Goal: Download file/media

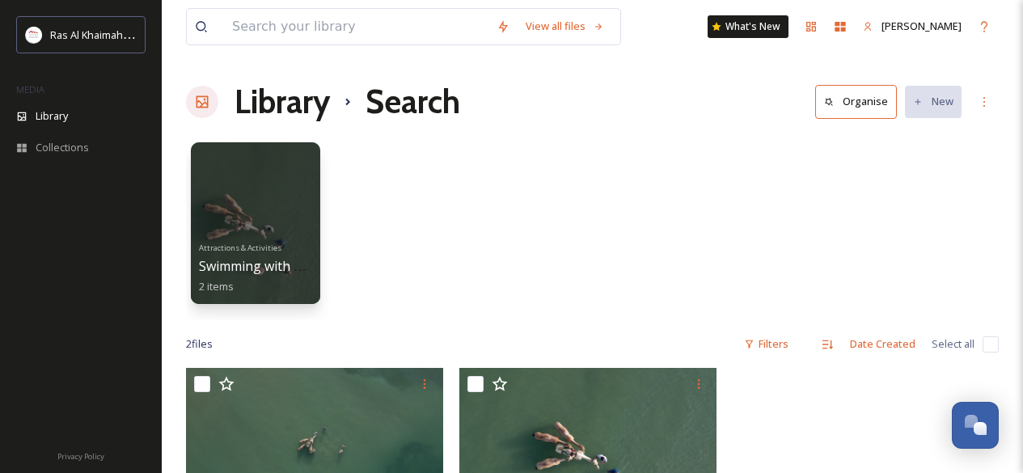
scroll to position [115, 0]
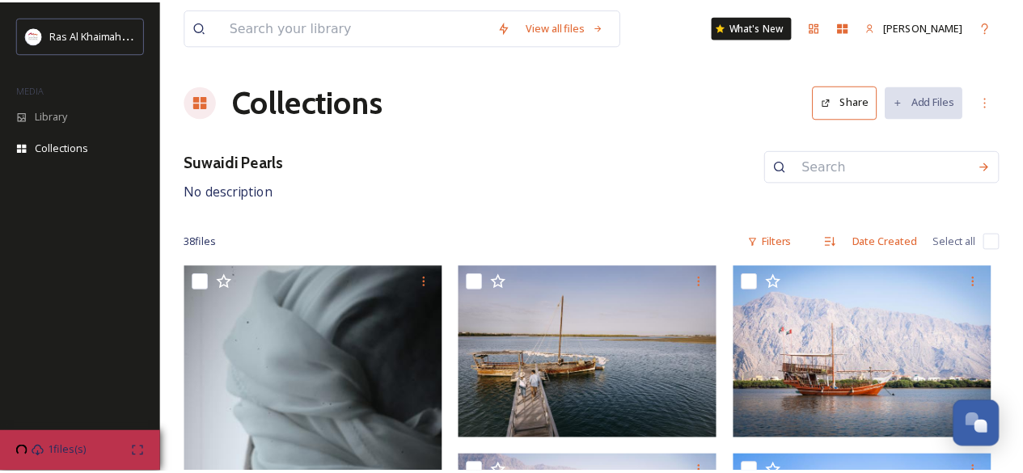
scroll to position [2121, 0]
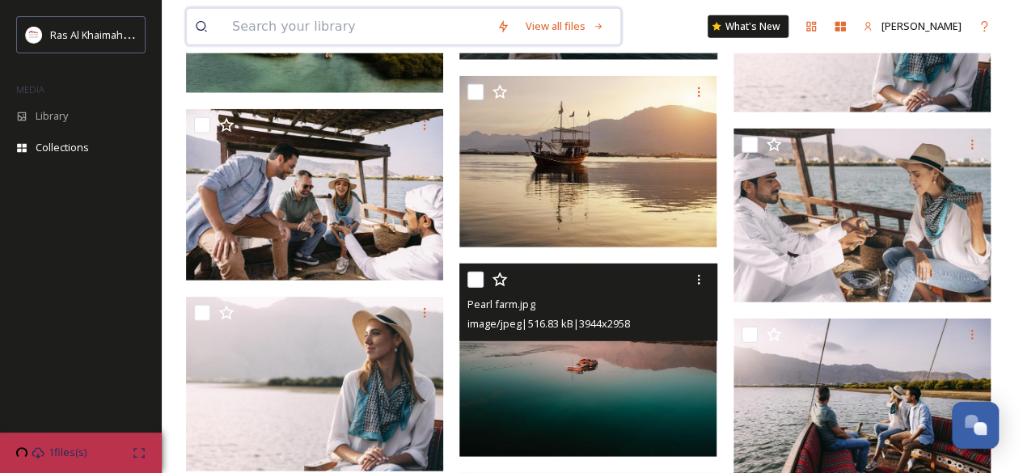
click at [371, 33] on input at bounding box center [356, 27] width 265 height 36
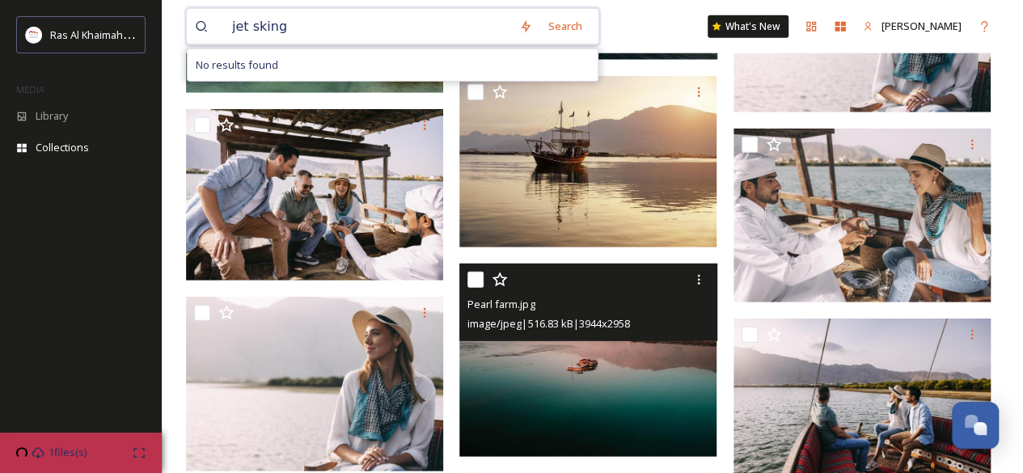
click at [371, 33] on input "jet sking" at bounding box center [367, 27] width 287 height 36
type input "j"
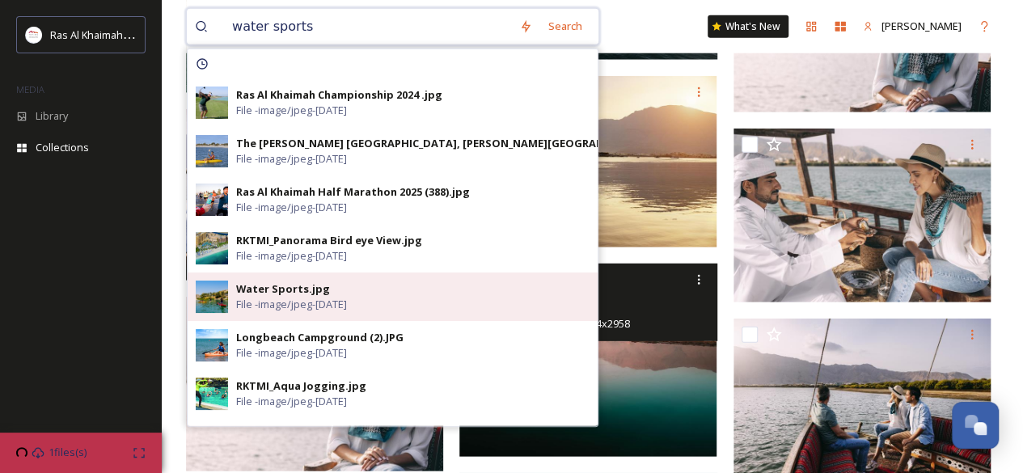
type input "water sports"
click at [299, 292] on div "Water Sports.jpg" at bounding box center [283, 289] width 94 height 15
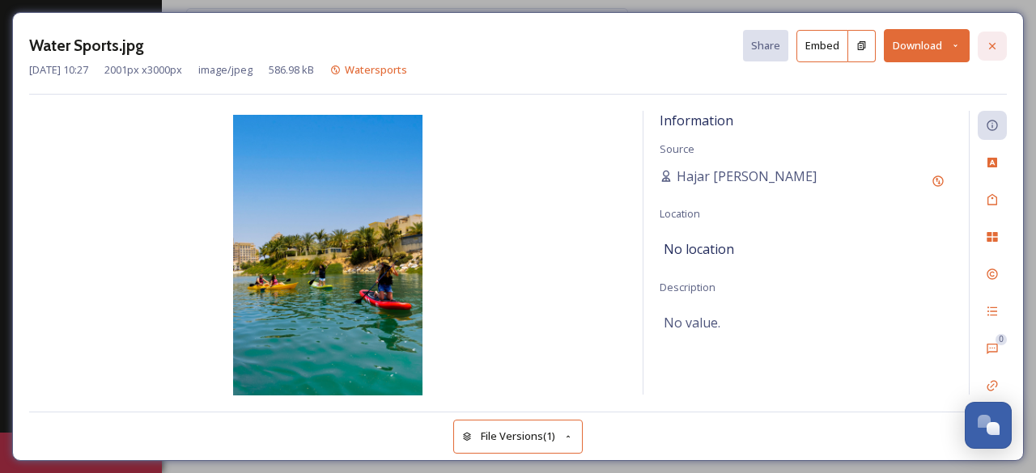
click at [989, 53] on div at bounding box center [991, 46] width 29 height 29
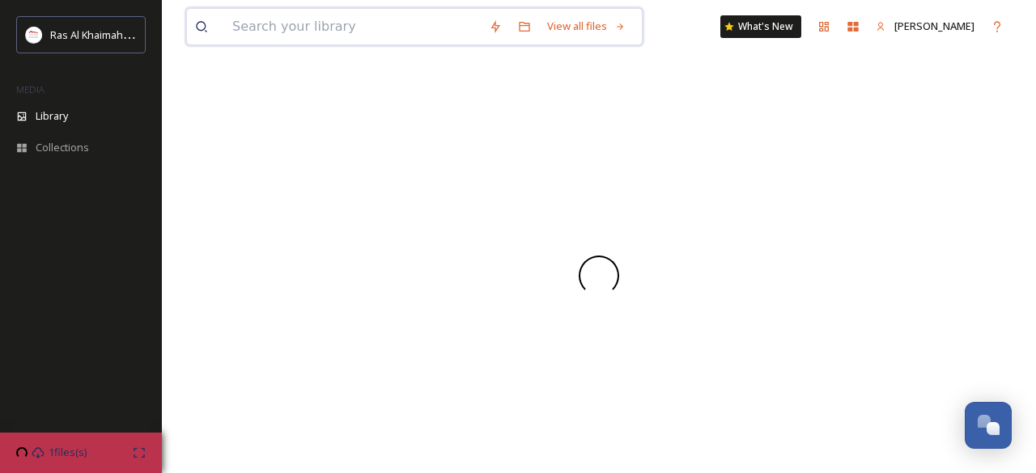
click at [322, 28] on input at bounding box center [352, 27] width 256 height 36
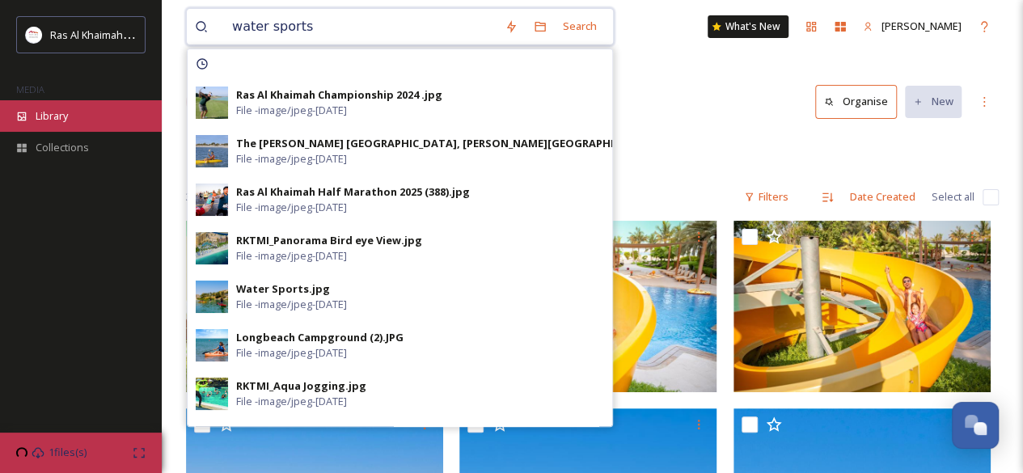
type input "water sports"
click at [73, 121] on div "Library" at bounding box center [81, 116] width 162 height 32
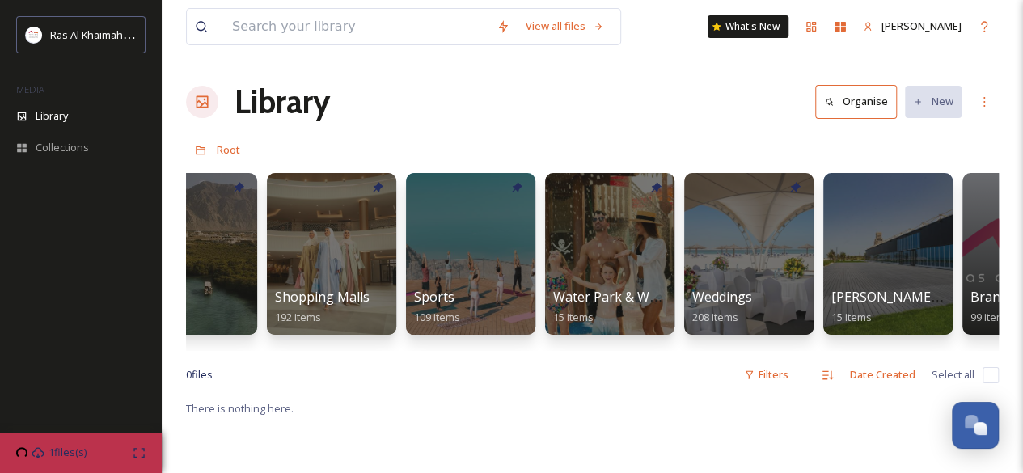
scroll to position [0, 1348]
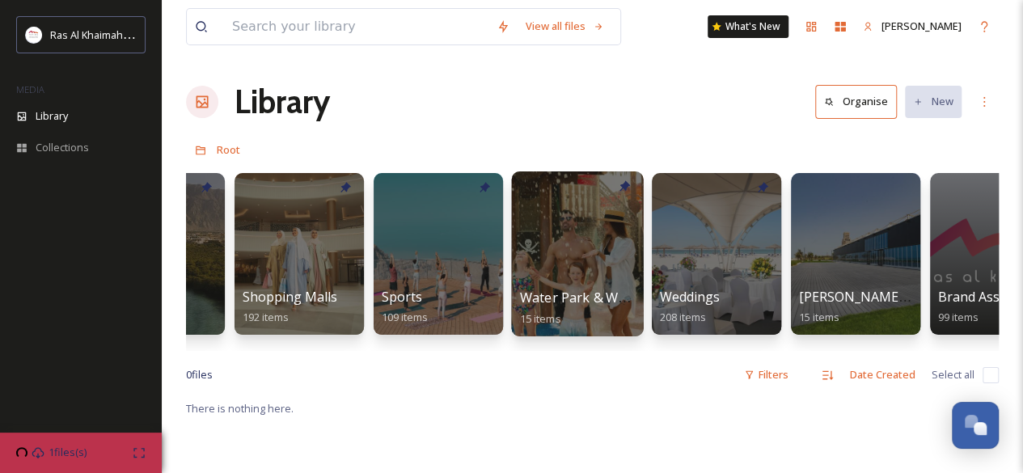
click at [557, 299] on span "Water Park & Water Slides" at bounding box center [601, 298] width 163 height 18
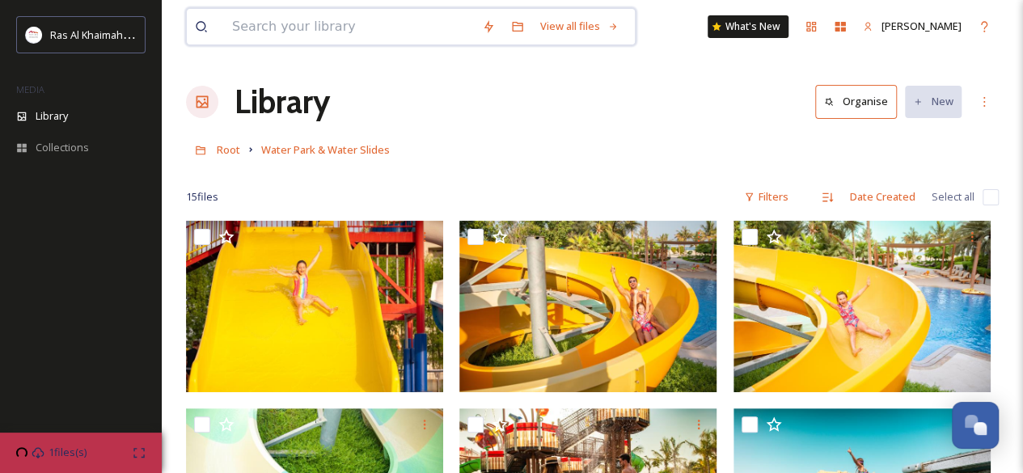
click at [288, 32] on input at bounding box center [349, 27] width 250 height 36
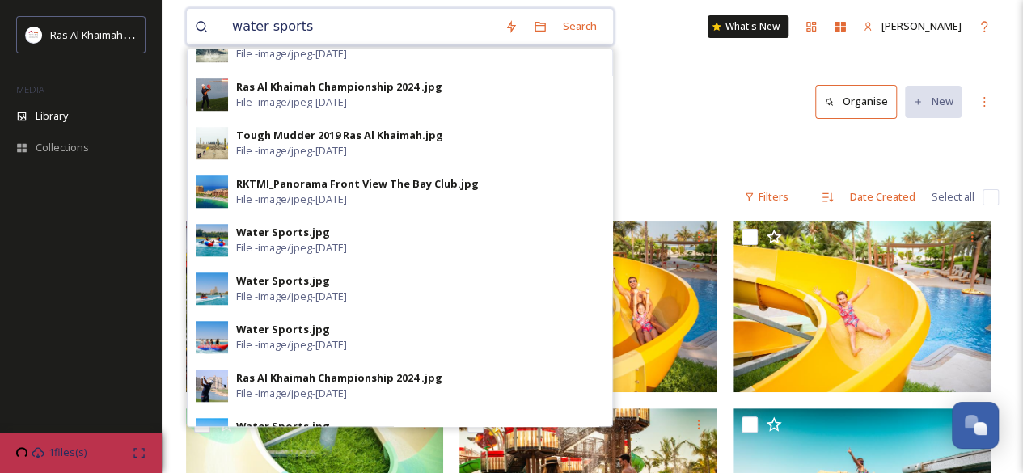
scroll to position [717, 0]
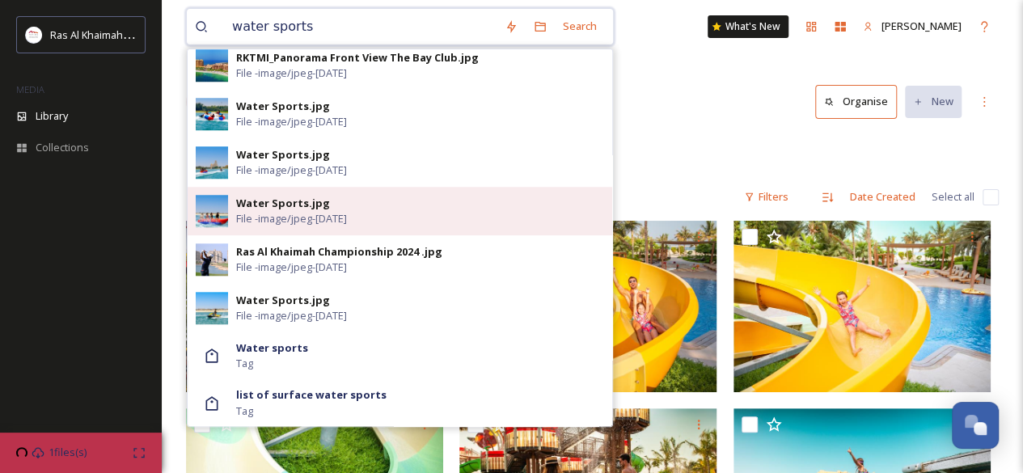
type input "water sports"
click at [263, 212] on span "File - image/jpeg - Jun 08 2023" at bounding box center [291, 218] width 111 height 15
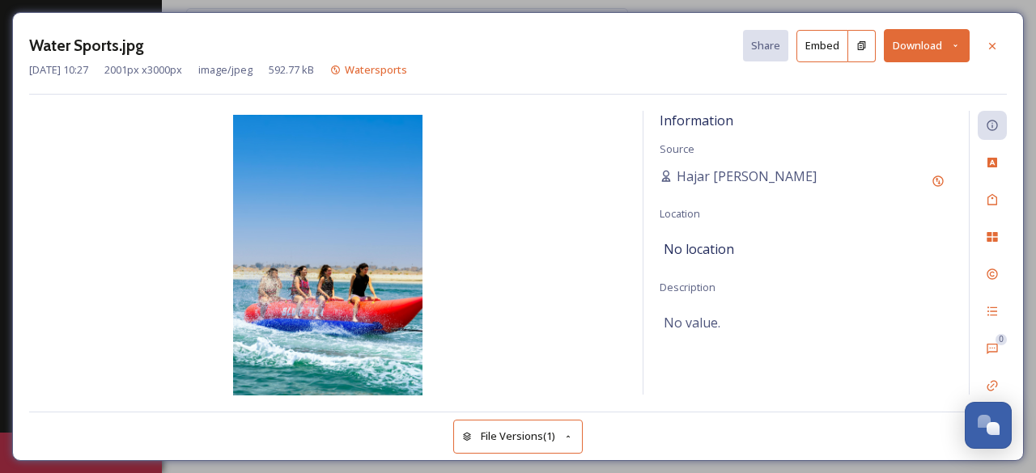
click at [896, 48] on button "Download" at bounding box center [926, 45] width 86 height 33
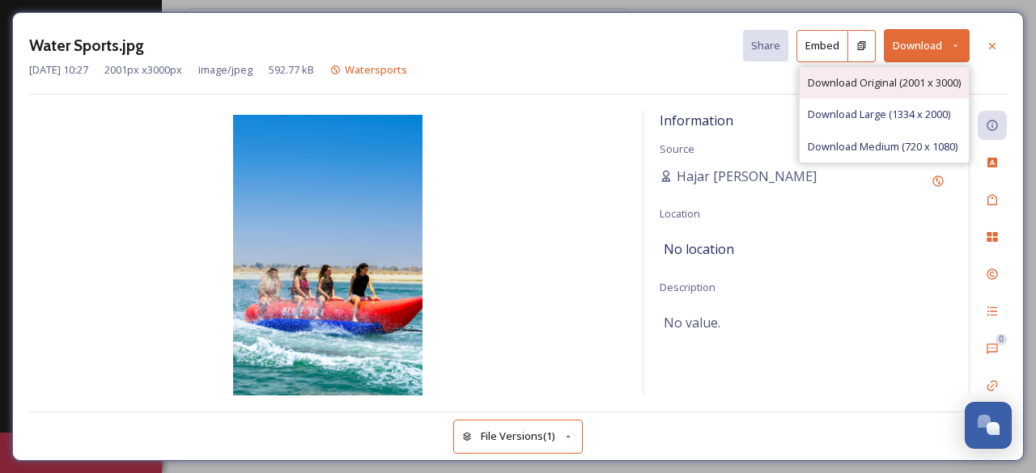
click at [878, 75] on span "Download Original (2001 x 3000)" at bounding box center [883, 82] width 153 height 15
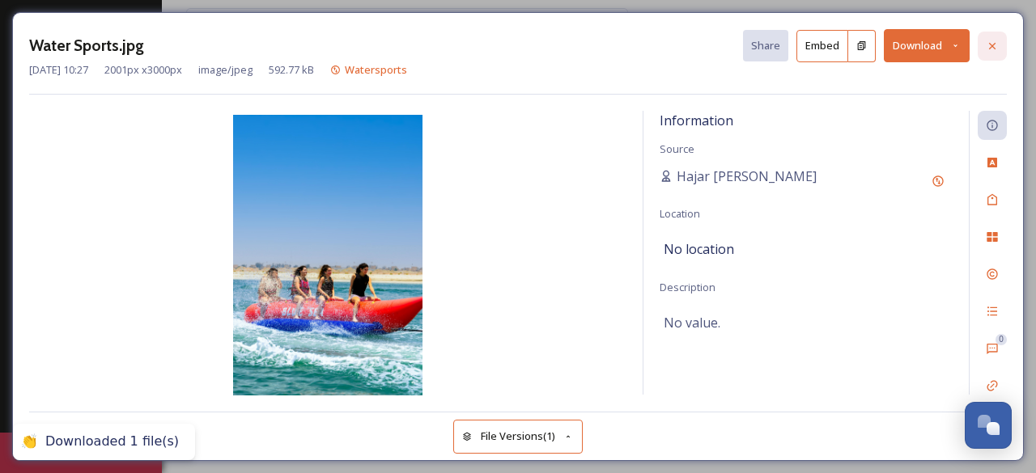
click at [998, 42] on icon at bounding box center [991, 46] width 13 height 13
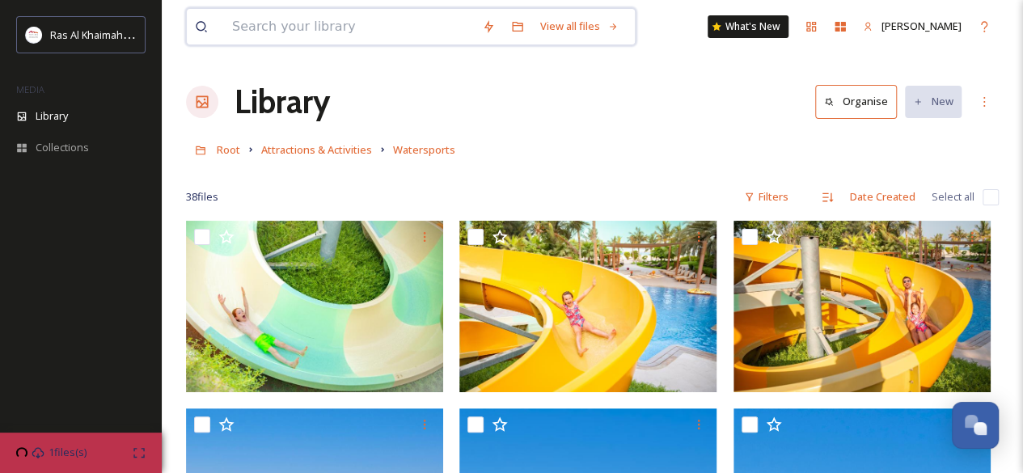
click at [307, 28] on input at bounding box center [349, 27] width 250 height 36
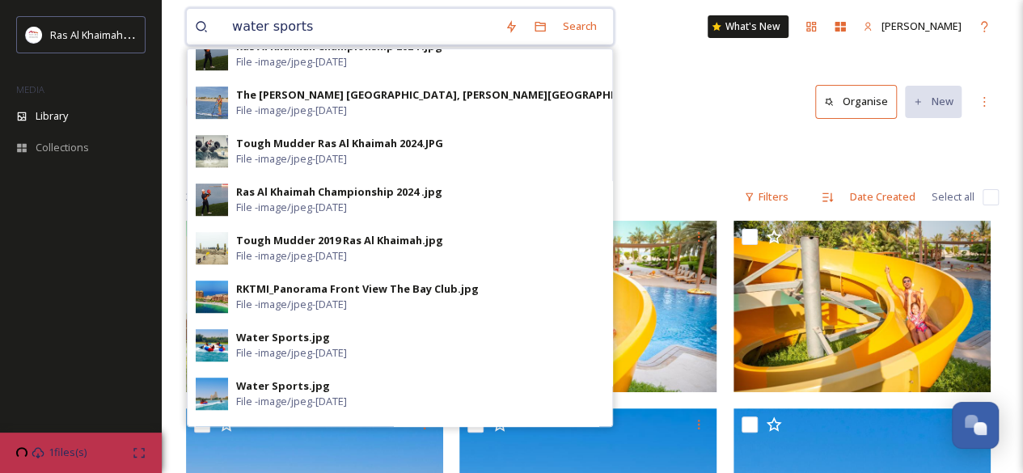
scroll to position [717, 0]
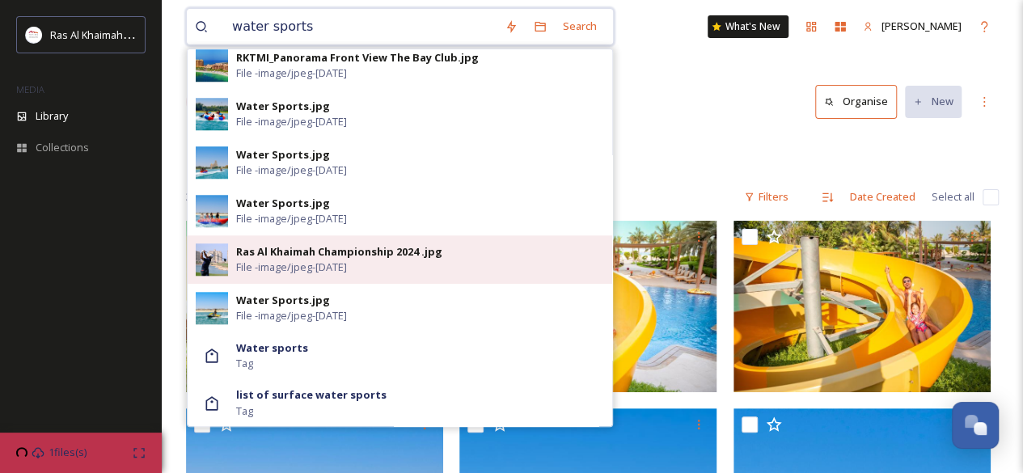
type input "water sports"
click at [276, 266] on span "File - image/jpeg - Feb 21 2024" at bounding box center [291, 267] width 111 height 15
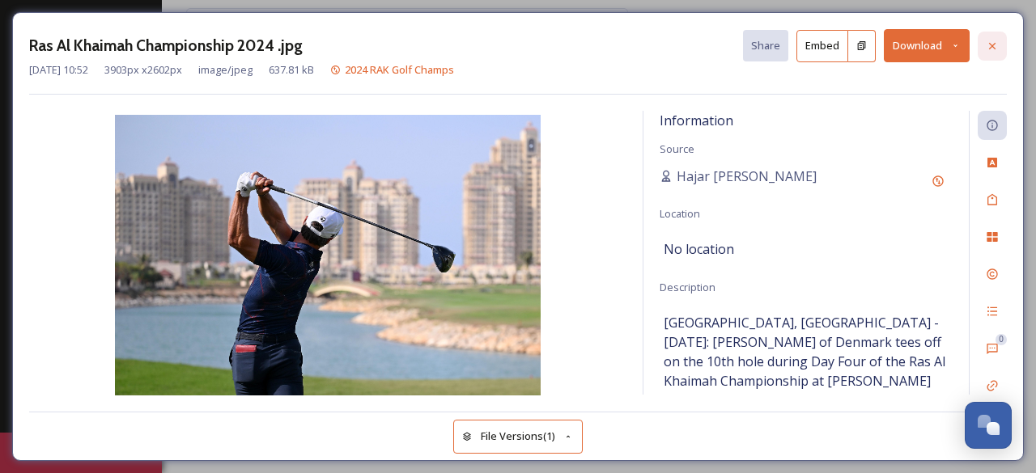
click at [990, 43] on icon at bounding box center [992, 45] width 6 height 6
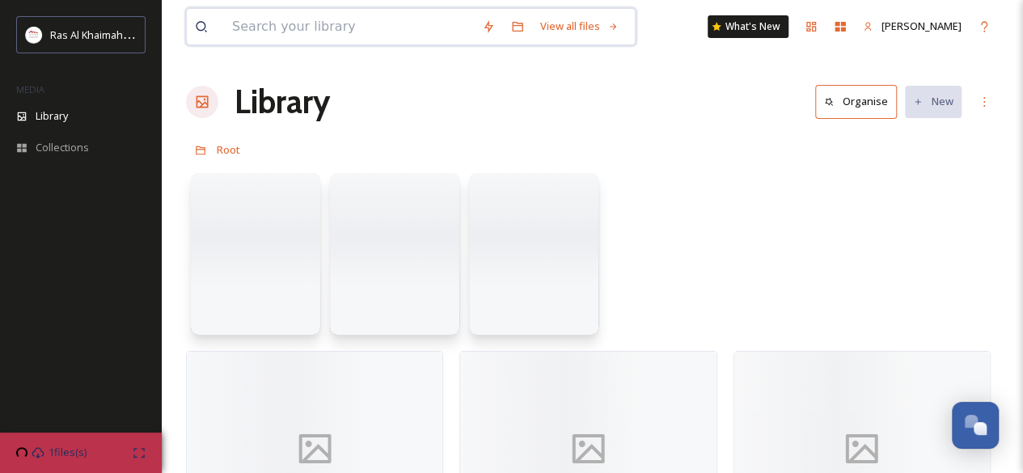
click at [427, 36] on input at bounding box center [349, 27] width 250 height 36
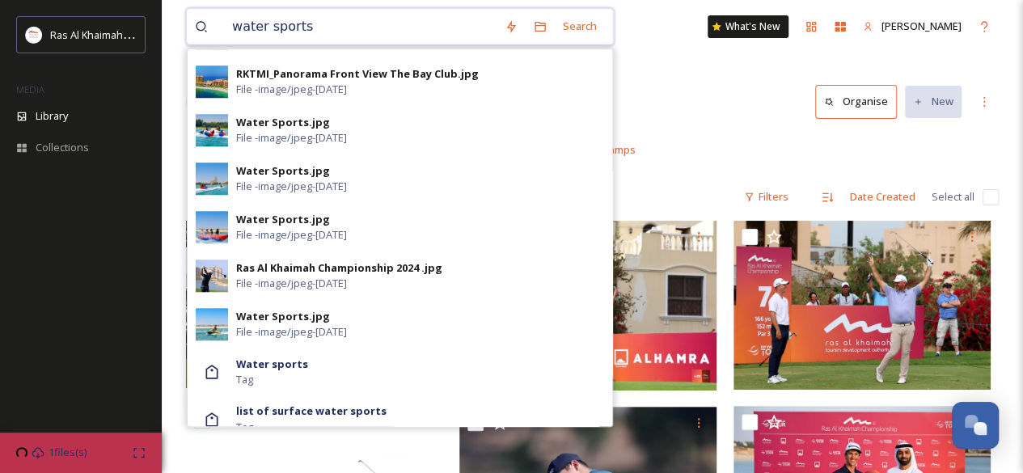
scroll to position [699, 0]
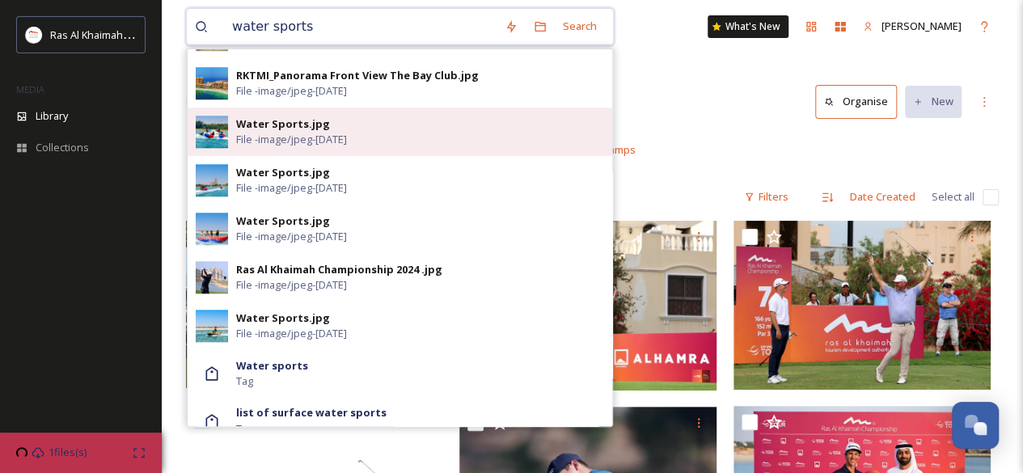
type input "water sports"
click at [278, 146] on span "File - image/jpeg - Jun 08 2023" at bounding box center [291, 139] width 111 height 15
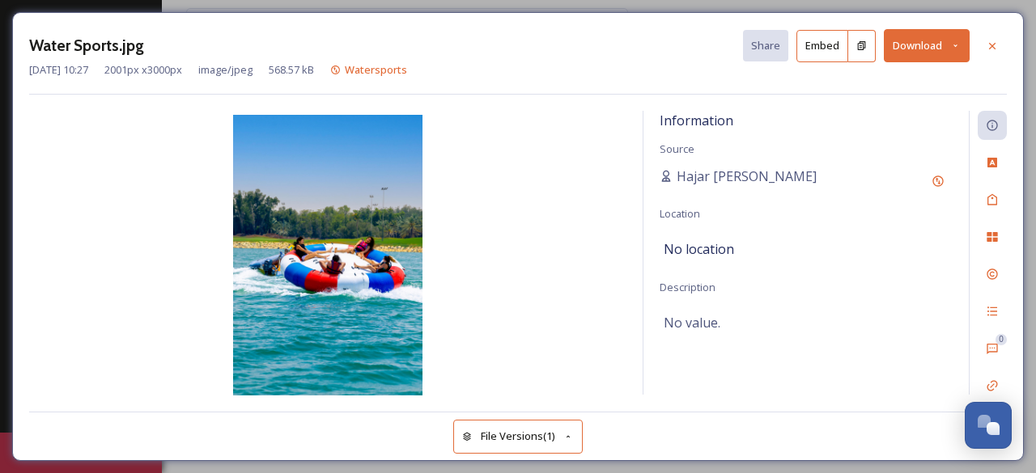
click at [932, 53] on button "Download" at bounding box center [926, 45] width 86 height 33
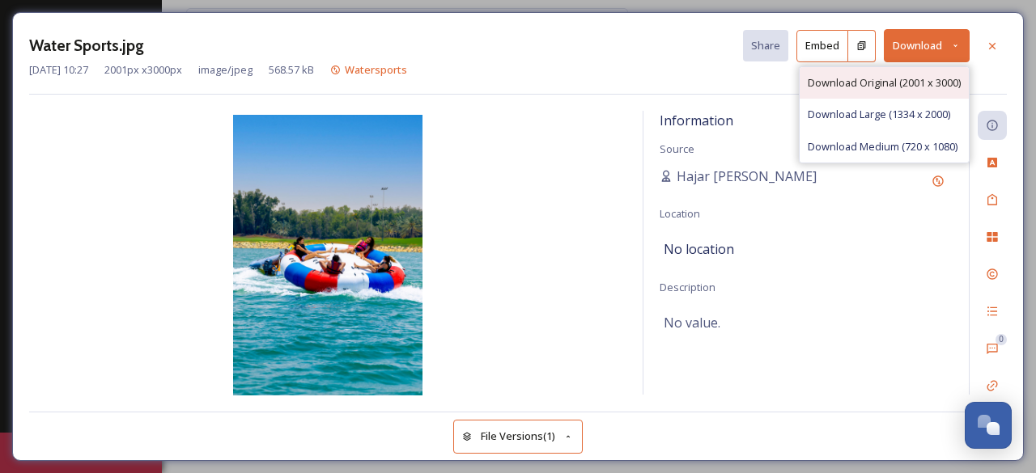
click at [903, 94] on div "Download Original (2001 x 3000)" at bounding box center [883, 83] width 169 height 32
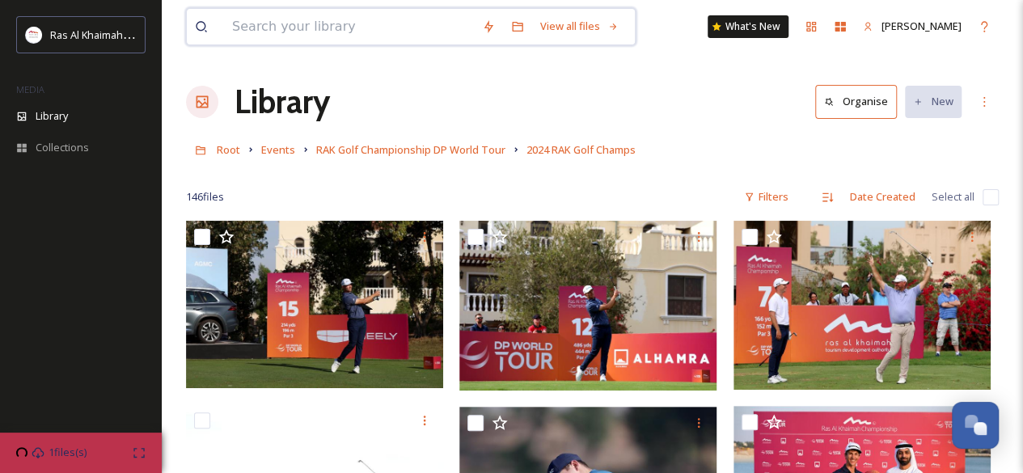
click at [264, 23] on input at bounding box center [349, 27] width 250 height 36
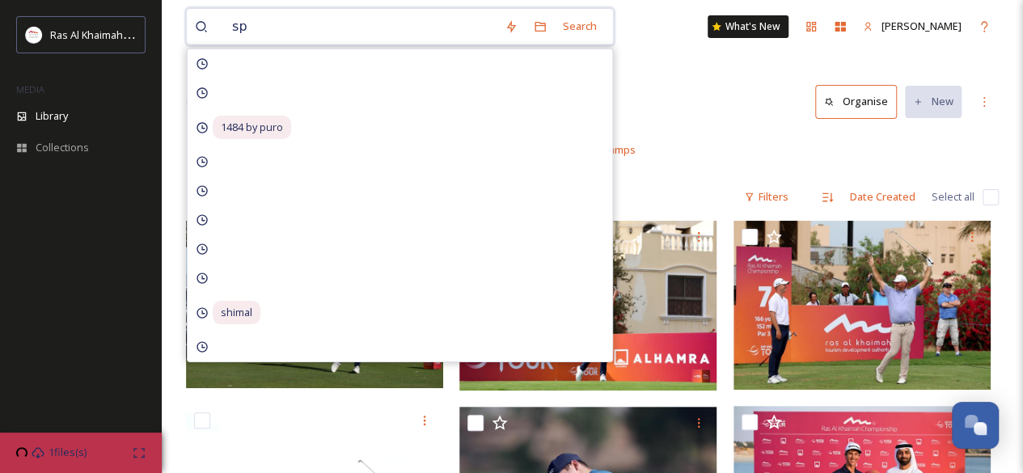
type input "s"
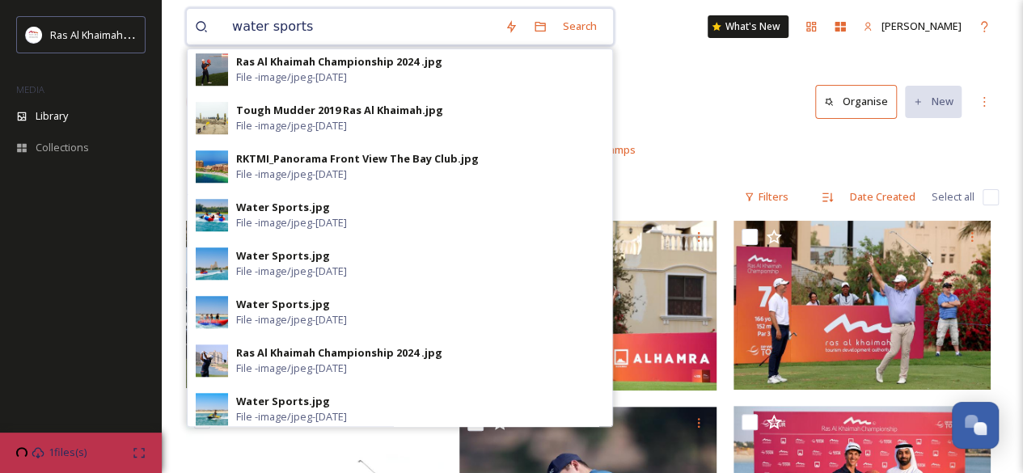
scroll to position [611, 0]
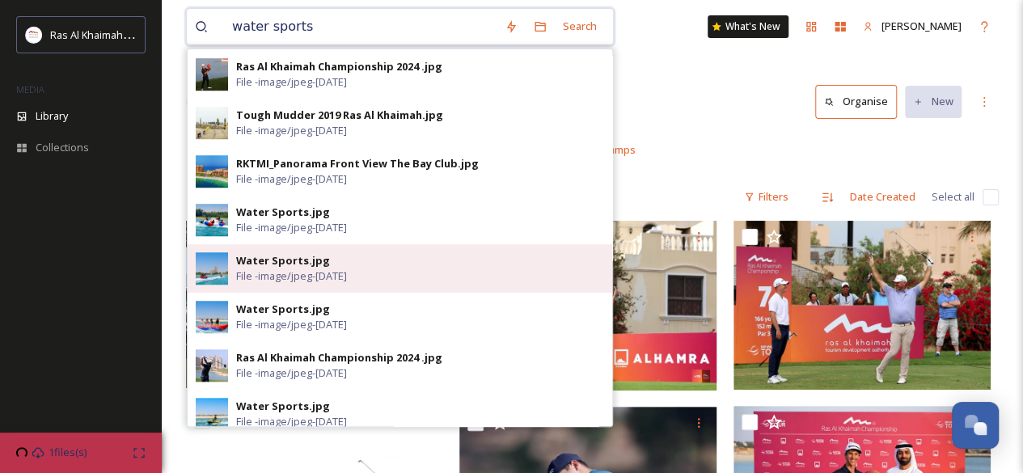
type input "water sports"
click at [257, 278] on span "File - image/jpeg - Jun 08 2023" at bounding box center [291, 276] width 111 height 15
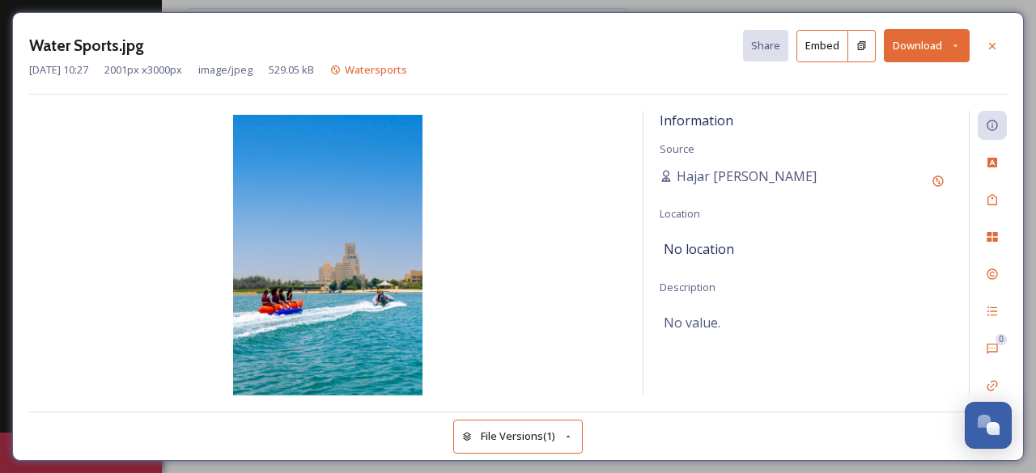
click at [919, 45] on button "Download" at bounding box center [926, 45] width 86 height 33
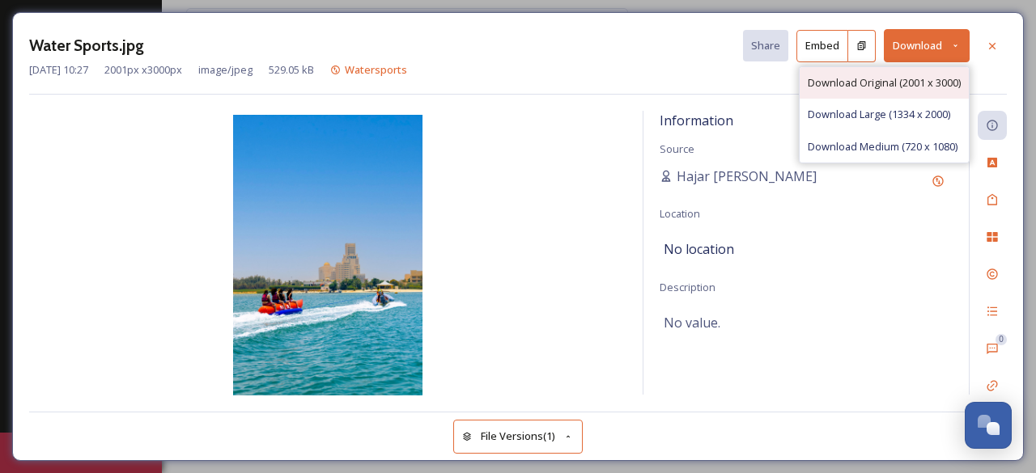
click at [853, 78] on span "Download Original (2001 x 3000)" at bounding box center [883, 82] width 153 height 15
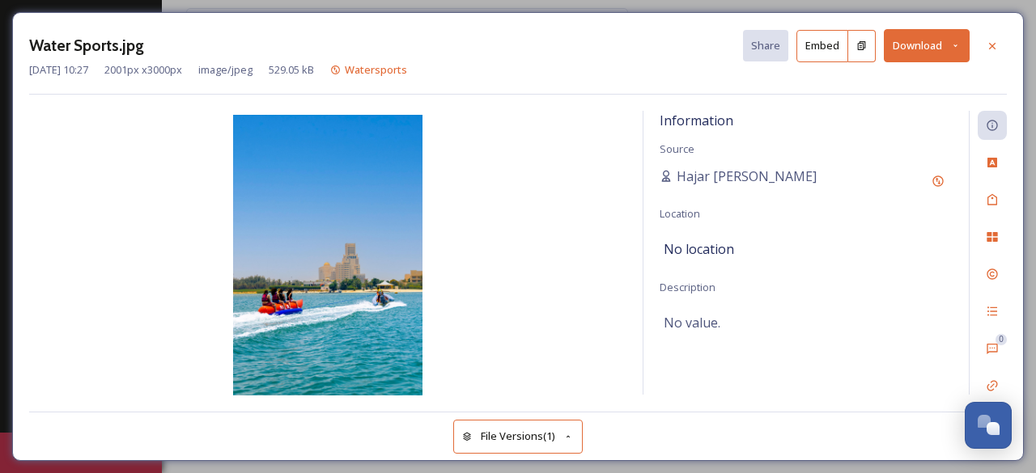
click at [914, 103] on div "Water Sports.jpg Share Embed Download Jun 08 2023 10:27 2001 px x 3000 px image…" at bounding box center [517, 236] width 1011 height 449
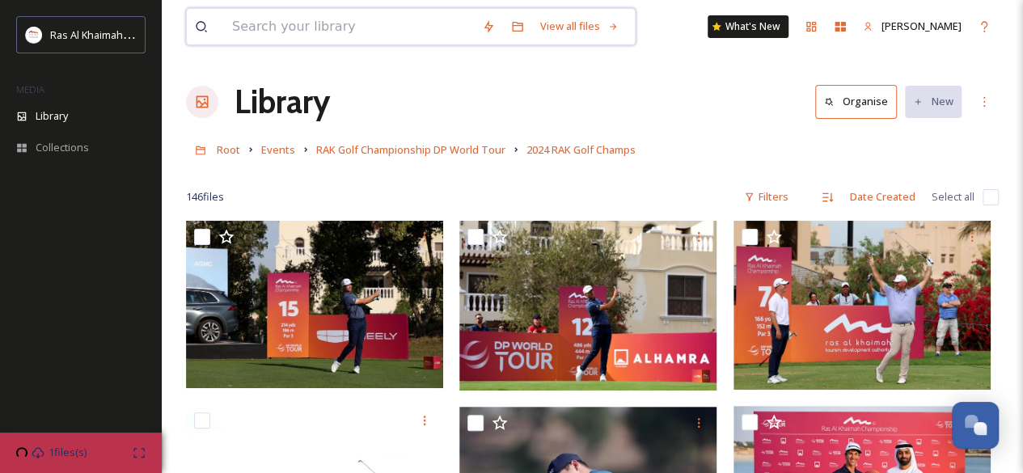
click at [324, 32] on input at bounding box center [349, 27] width 250 height 36
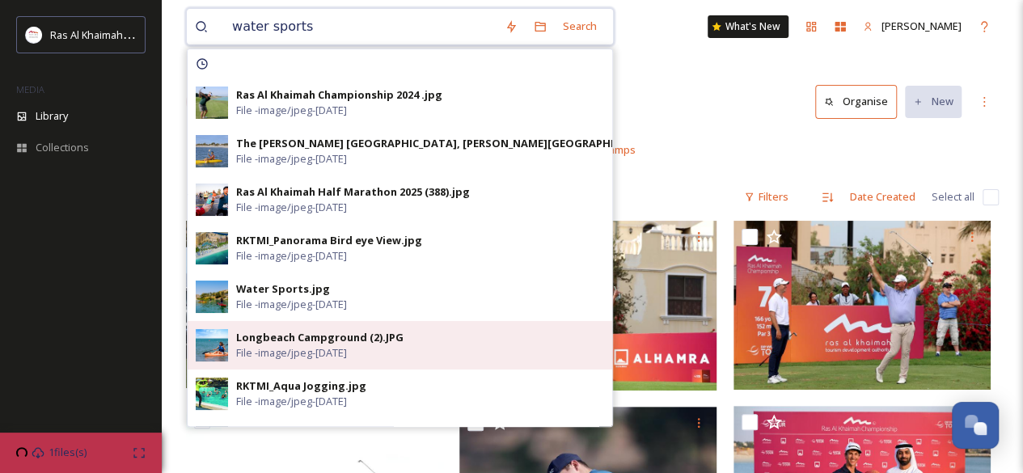
type input "water sports"
click at [347, 345] on span "File - image/jpeg - Nov 20 2024" at bounding box center [291, 352] width 111 height 15
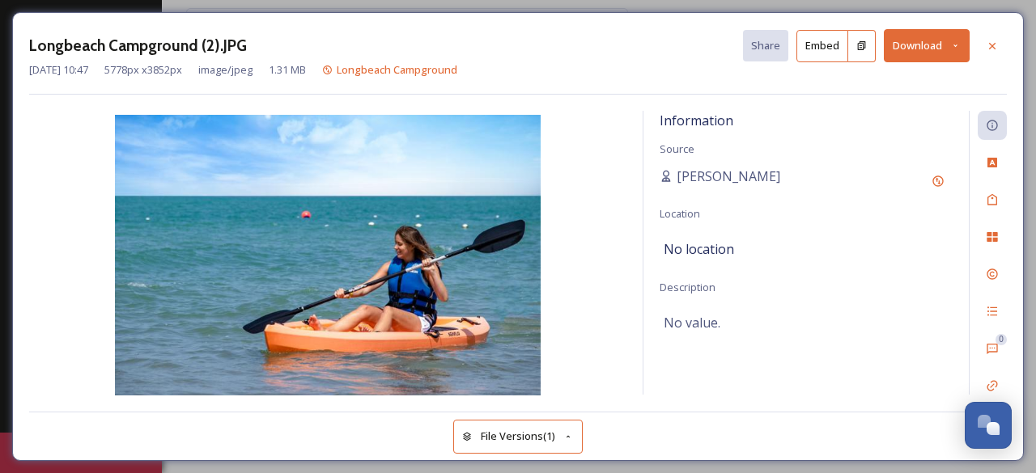
click at [371, 227] on img at bounding box center [327, 257] width 597 height 284
click at [903, 56] on button "Download" at bounding box center [926, 45] width 86 height 33
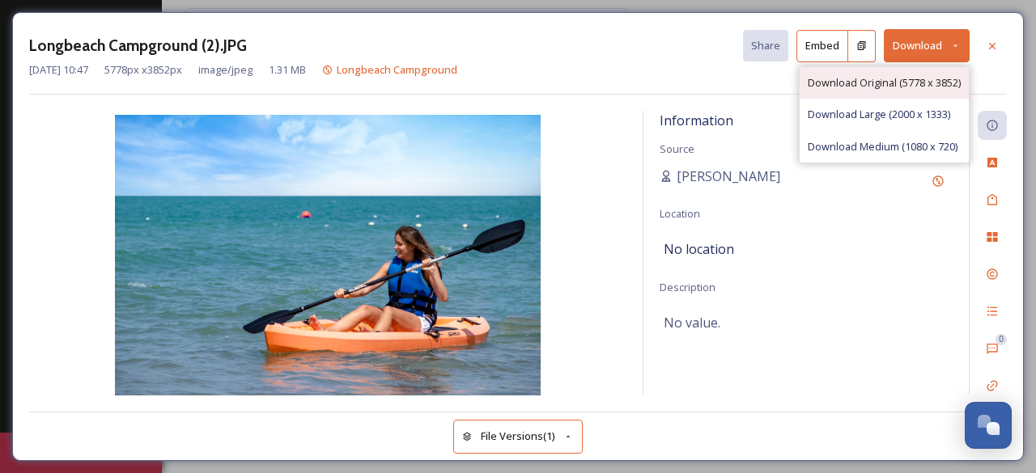
click at [895, 74] on div "Download Original (5778 x 3852)" at bounding box center [883, 83] width 169 height 32
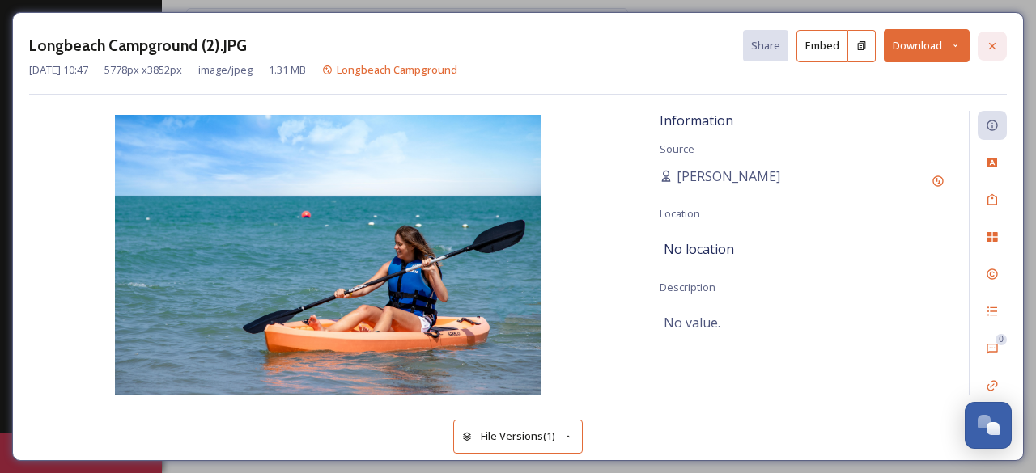
click at [997, 40] on icon at bounding box center [991, 46] width 13 height 13
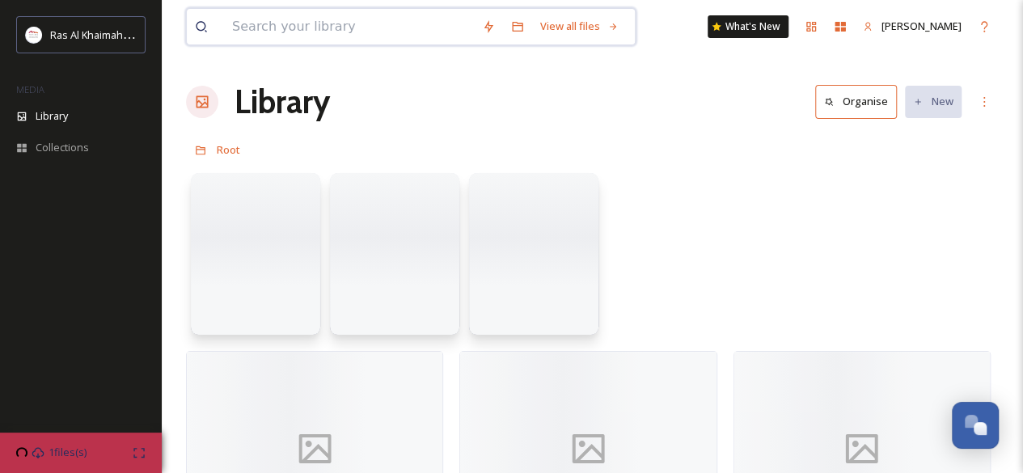
click at [372, 36] on input at bounding box center [349, 27] width 250 height 36
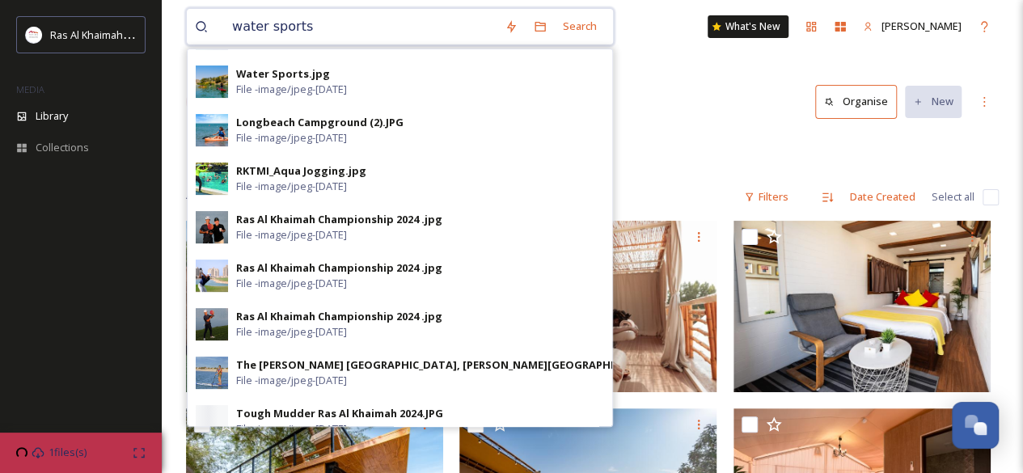
scroll to position [248, 0]
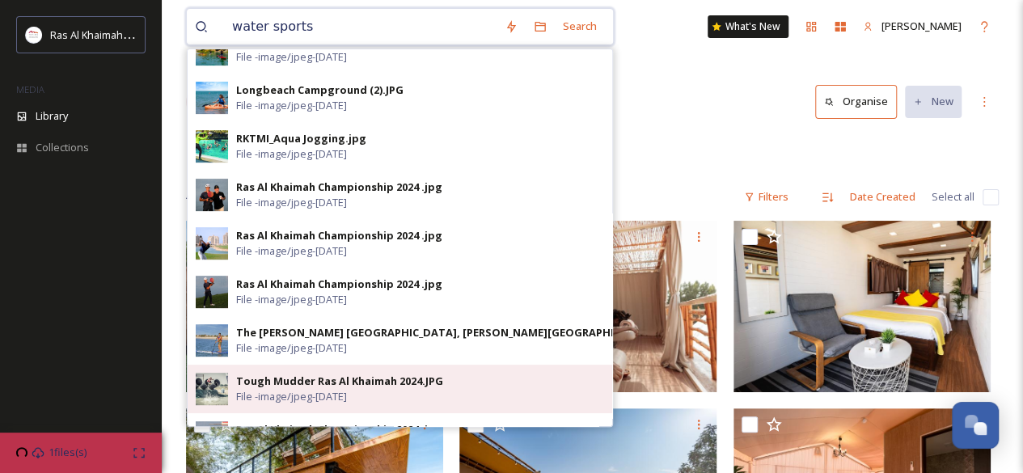
type input "water sports"
click at [337, 386] on div "Tough Mudder Ras Al Khaimah 2024.JPG" at bounding box center [339, 381] width 207 height 15
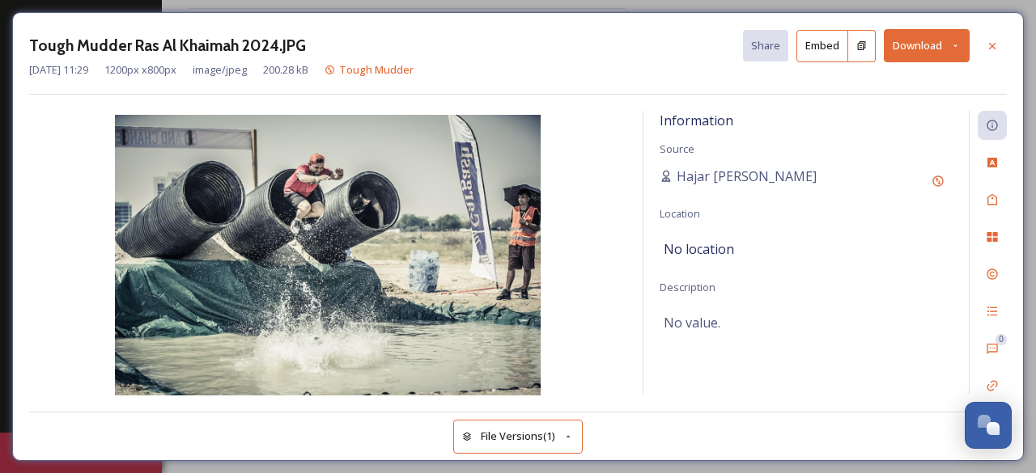
click at [958, 54] on button "Download" at bounding box center [926, 45] width 86 height 33
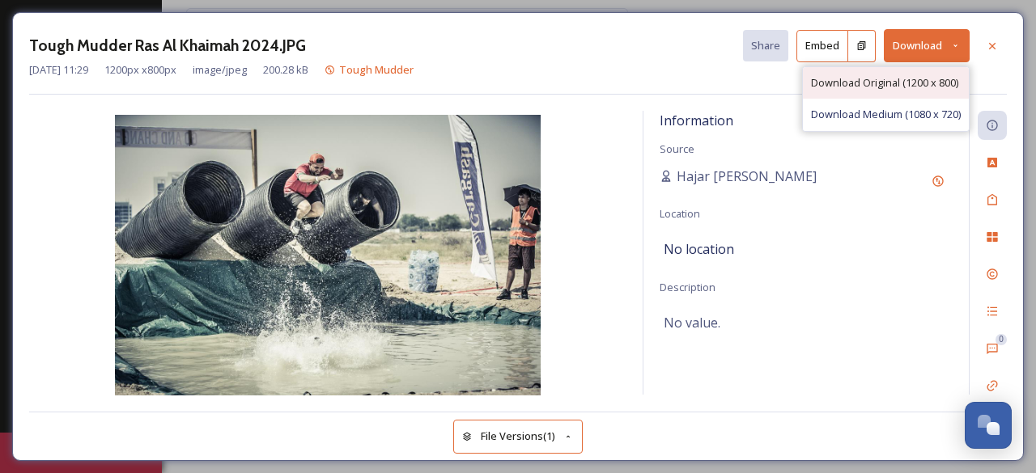
click at [917, 82] on span "Download Original (1200 x 800)" at bounding box center [884, 82] width 147 height 15
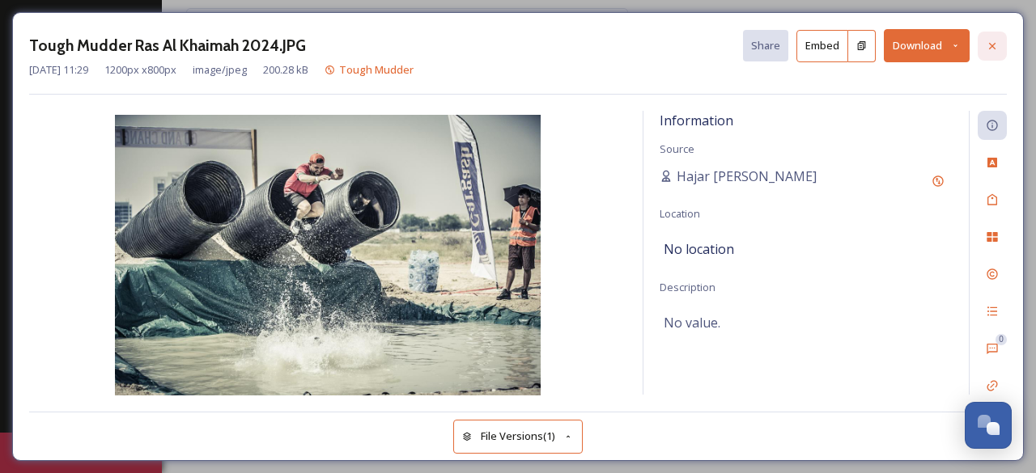
click at [986, 44] on icon at bounding box center [991, 46] width 13 height 13
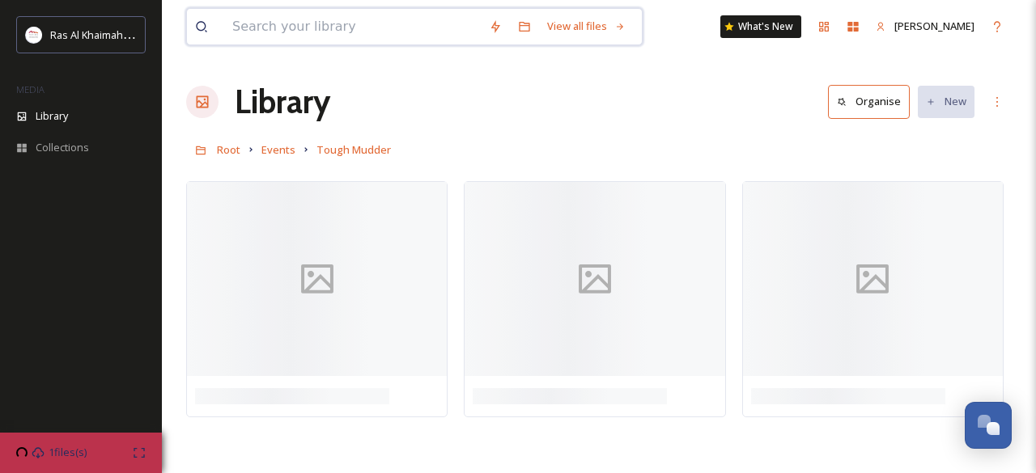
click at [404, 35] on input at bounding box center [352, 27] width 256 height 36
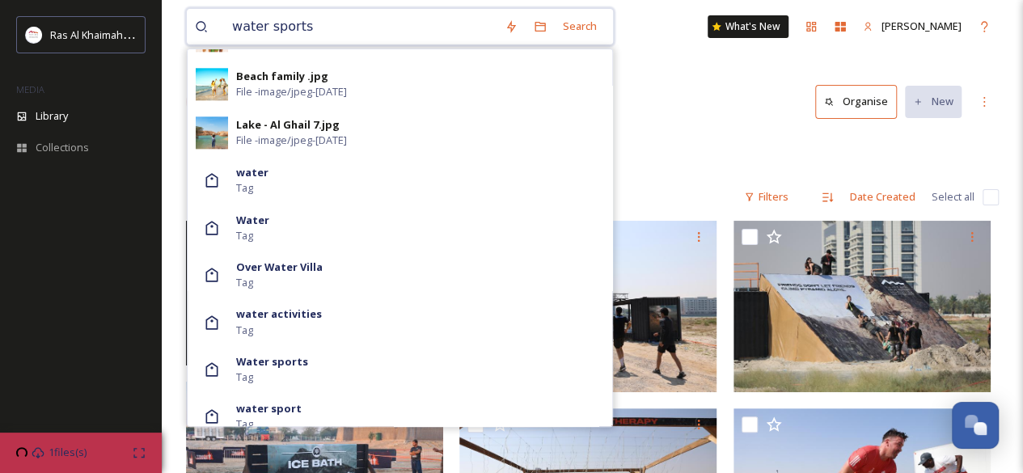
scroll to position [1045, 0]
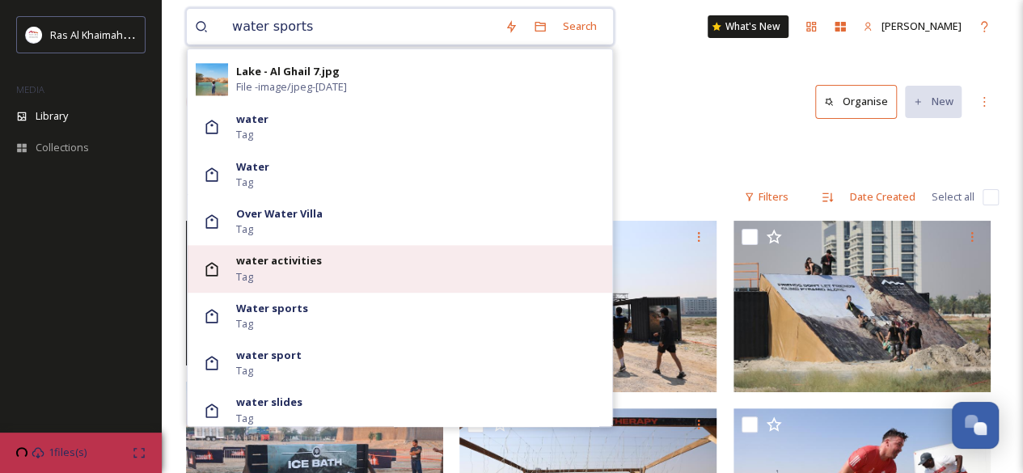
type input "water sports"
click at [280, 268] on div "water activities Tag" at bounding box center [420, 268] width 368 height 31
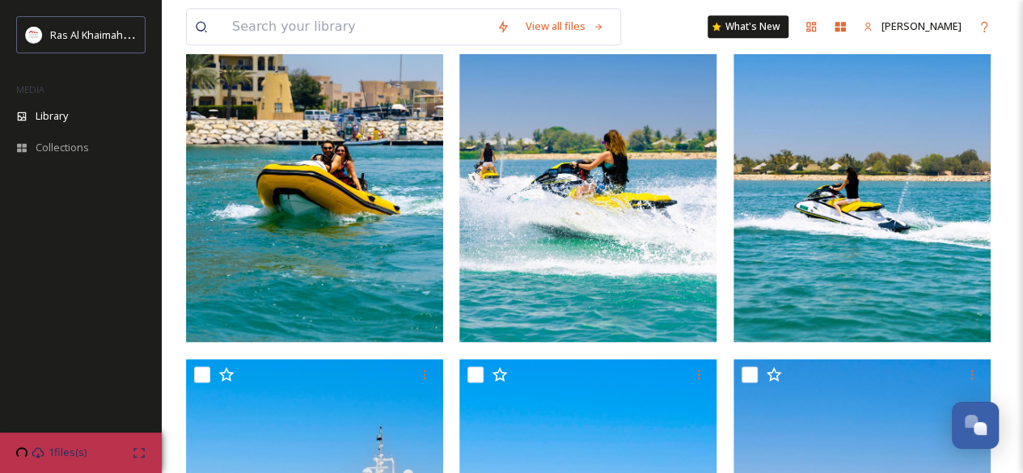
scroll to position [1100, 0]
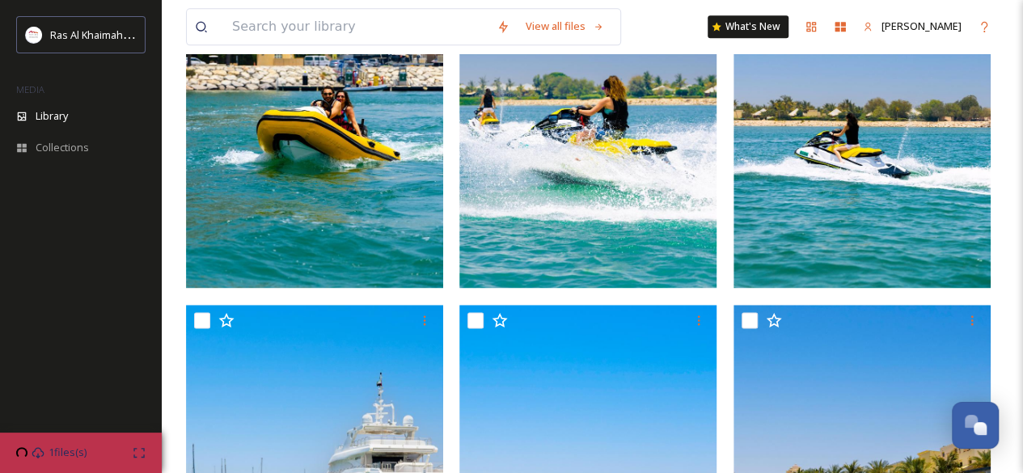
click at [660, 237] on img at bounding box center [588, 96] width 257 height 386
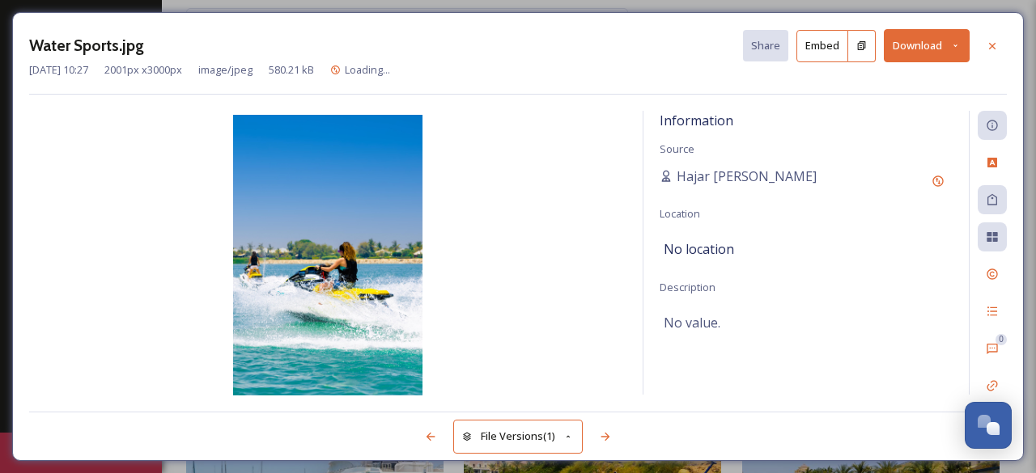
click at [891, 57] on button "Download" at bounding box center [926, 45] width 86 height 33
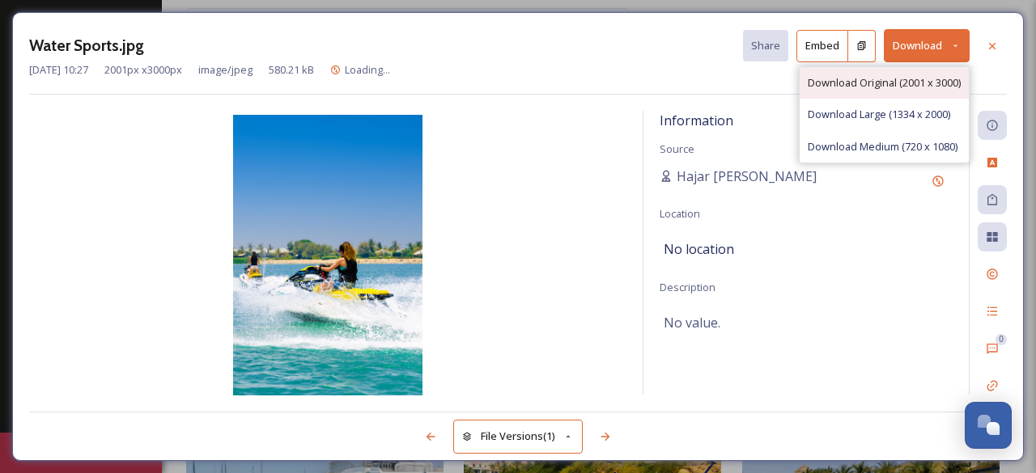
click at [895, 82] on span "Download Original (2001 x 3000)" at bounding box center [883, 82] width 153 height 15
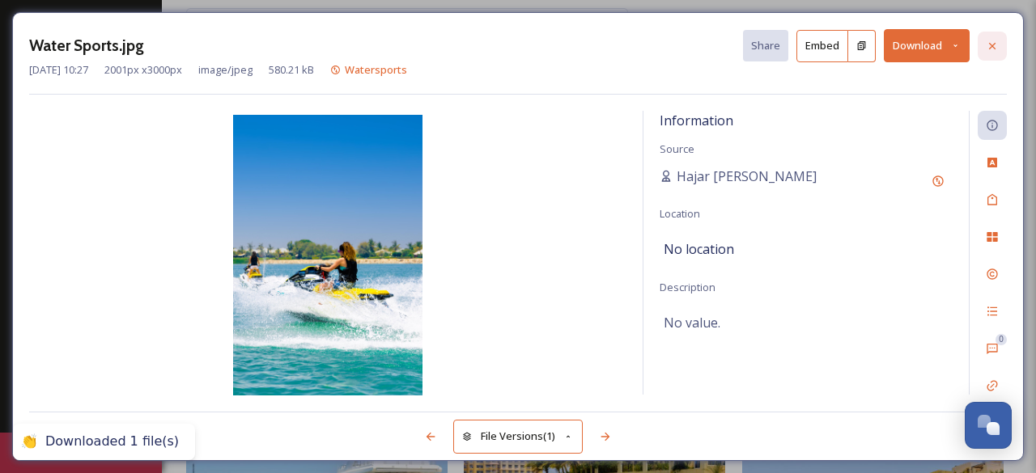
click at [989, 48] on icon at bounding box center [992, 45] width 6 height 6
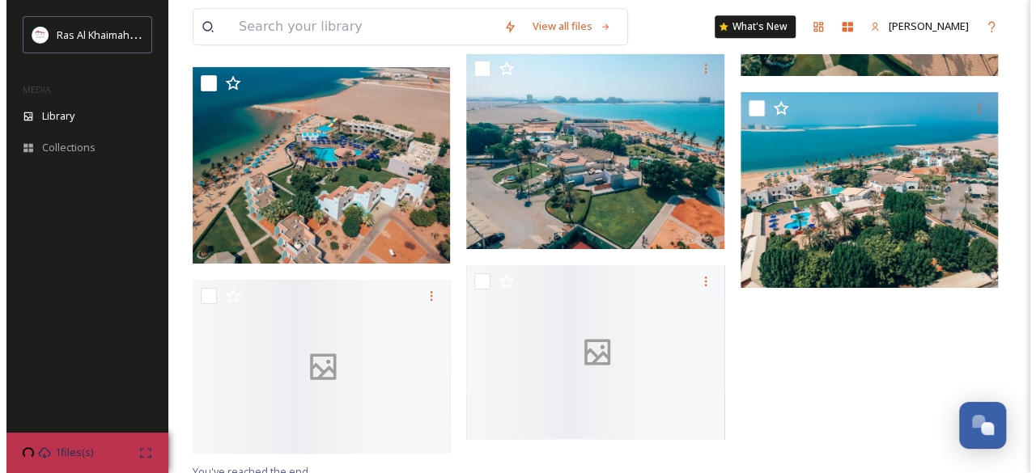
scroll to position [3749, 0]
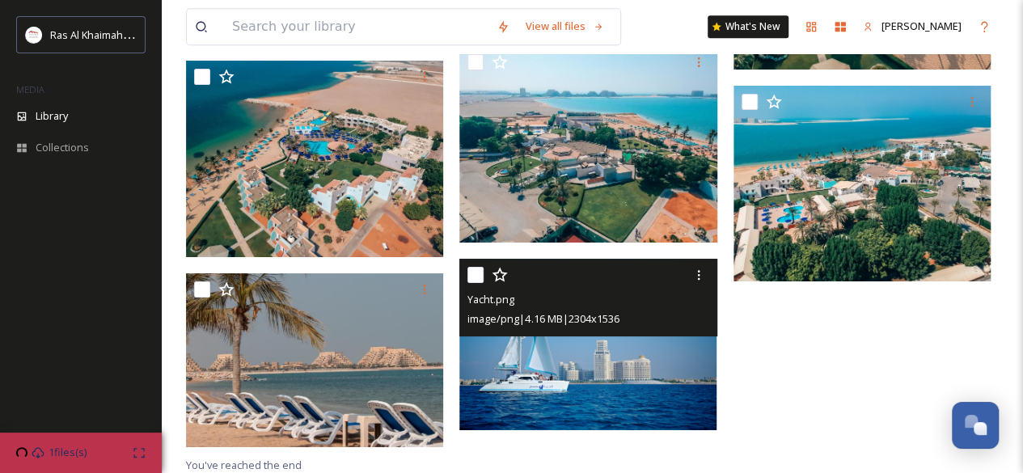
click at [700, 412] on img at bounding box center [588, 345] width 257 height 172
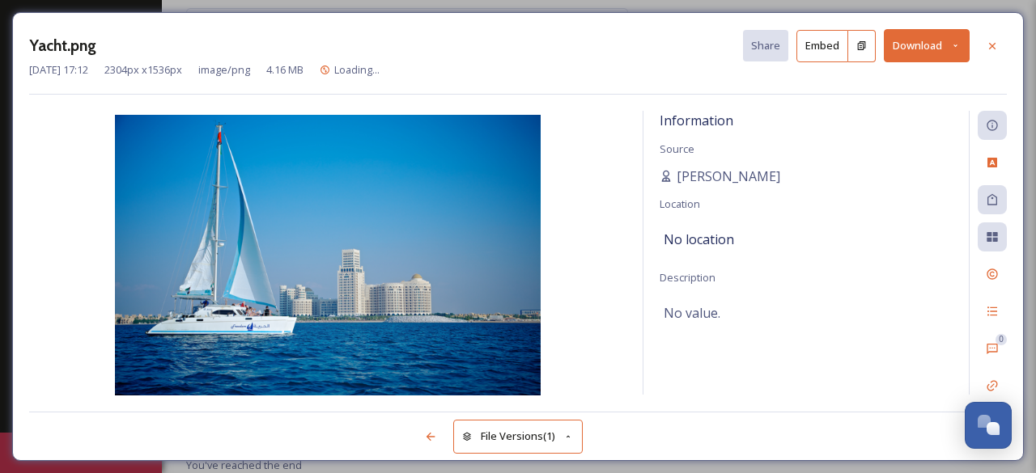
click at [892, 52] on button "Download" at bounding box center [926, 45] width 86 height 33
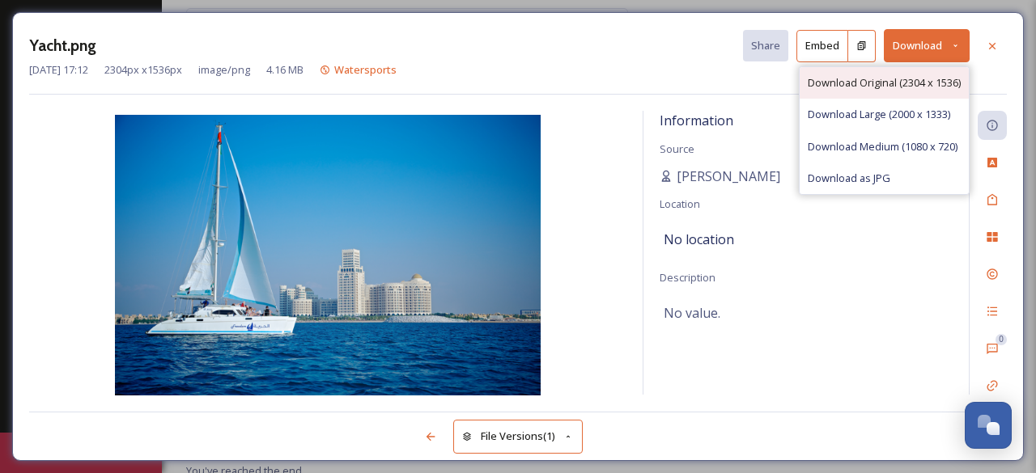
scroll to position [3756, 0]
click at [884, 73] on div "Download Original (2304 x 1536)" at bounding box center [883, 83] width 169 height 32
